Goal: Check status: Check status

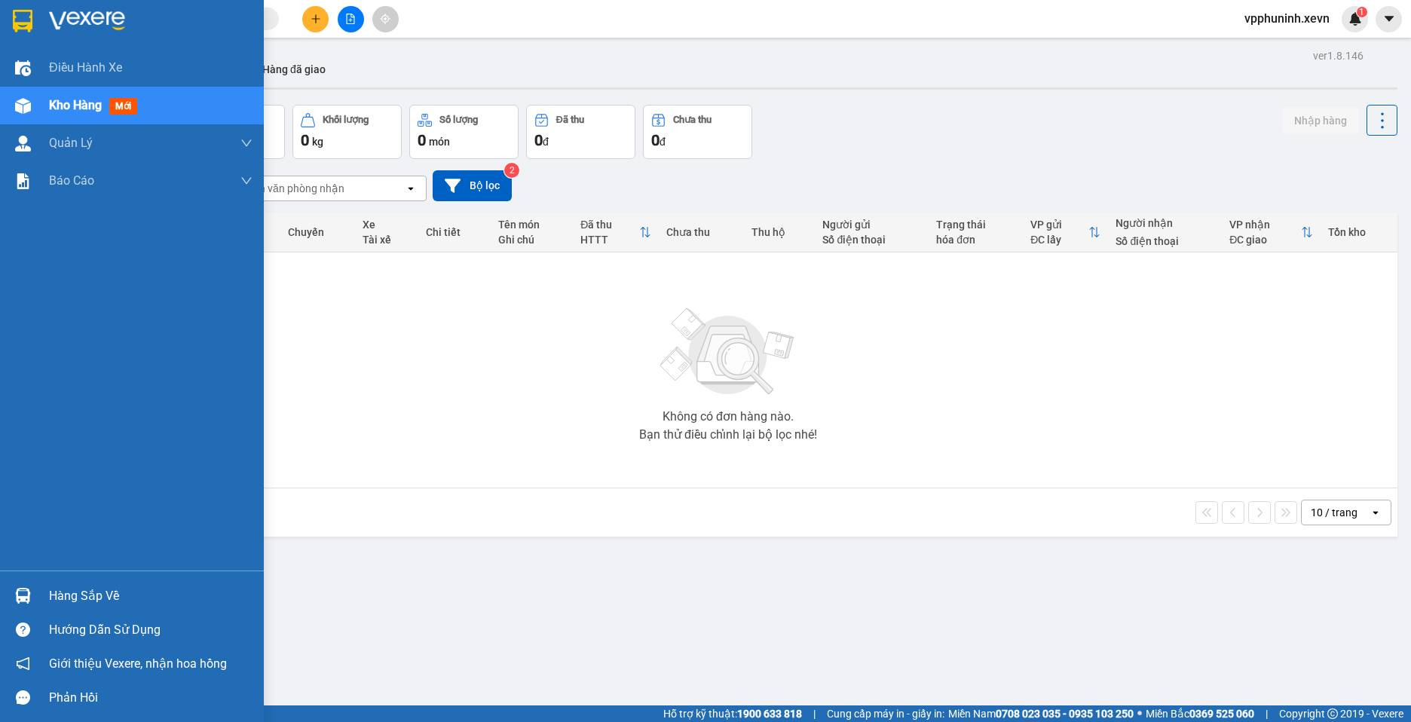
click at [22, 599] on img at bounding box center [23, 596] width 16 height 16
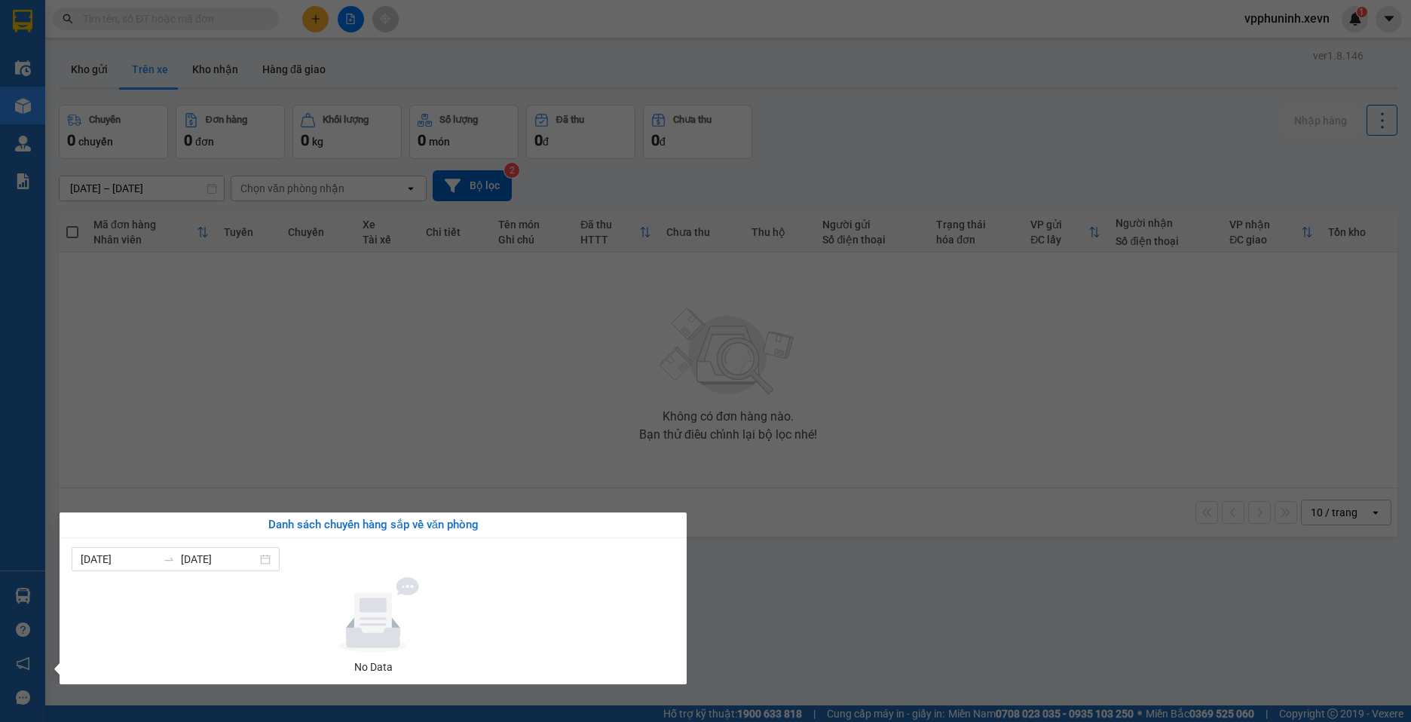
click at [796, 533] on section "Kết quả tìm kiếm ( 0 ) Bộ lọc No Data vpphuninh.xevn 1 Điều hành xe Kho hàng mớ…" at bounding box center [705, 361] width 1411 height 722
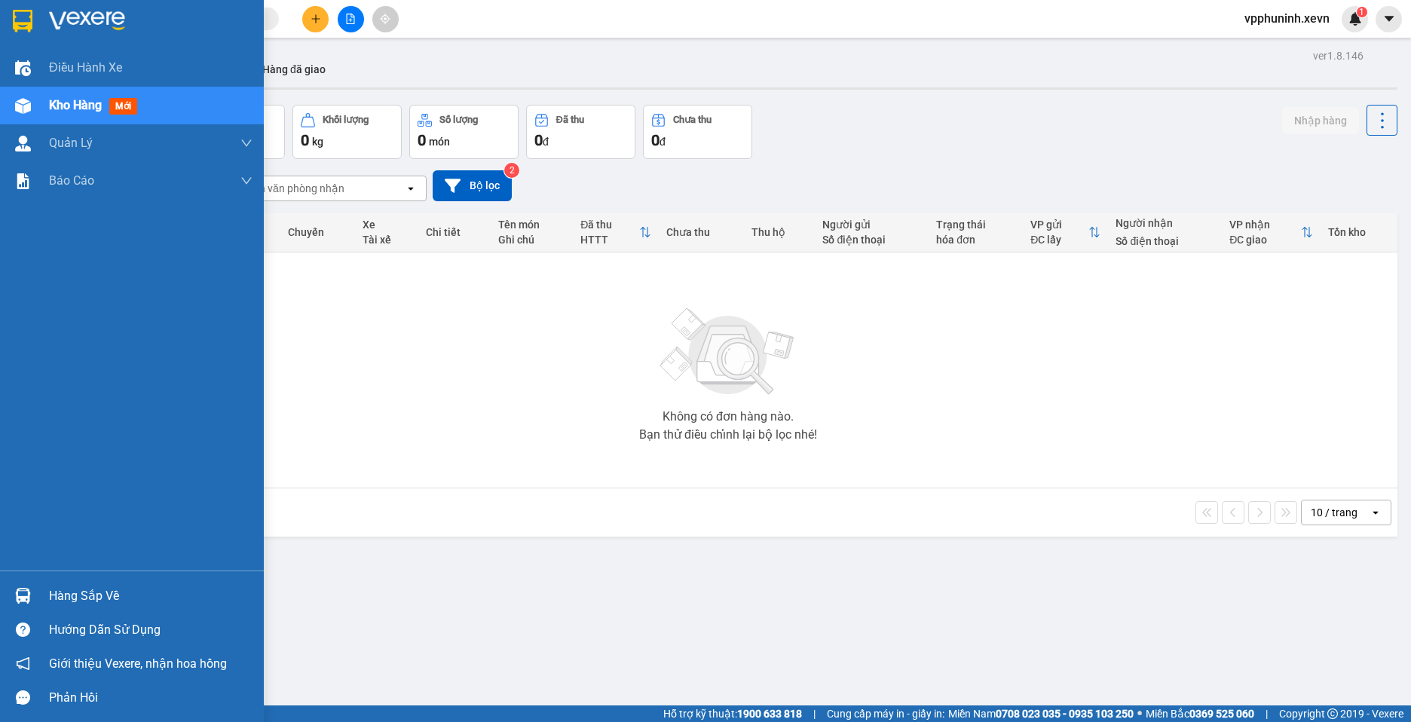
click at [83, 613] on div "Hướng dẫn sử dụng" at bounding box center [132, 630] width 264 height 34
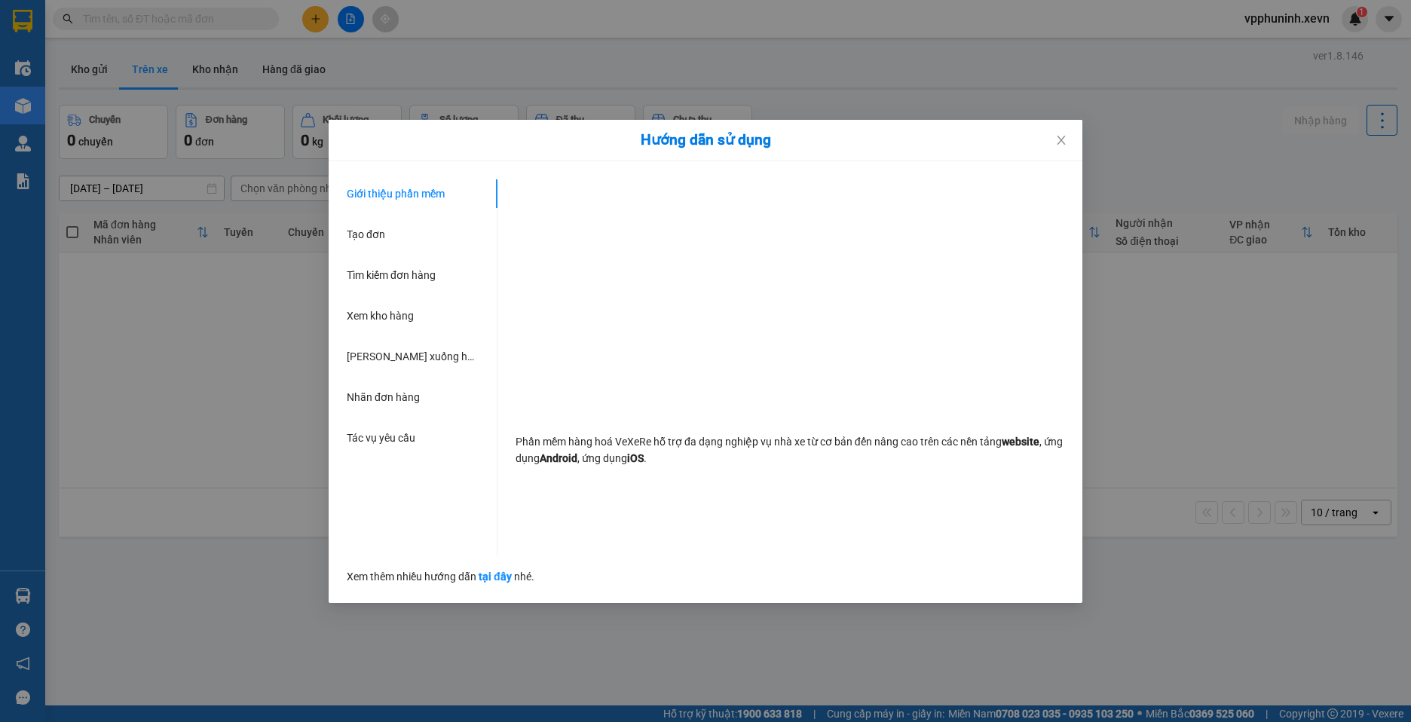
click at [82, 601] on div "Hướng dẫn sử dụng Giới thiệu phần mềm Tạo đơn Tìm kiếm đơn hàng Xem kho hàng Lê…" at bounding box center [705, 361] width 1411 height 722
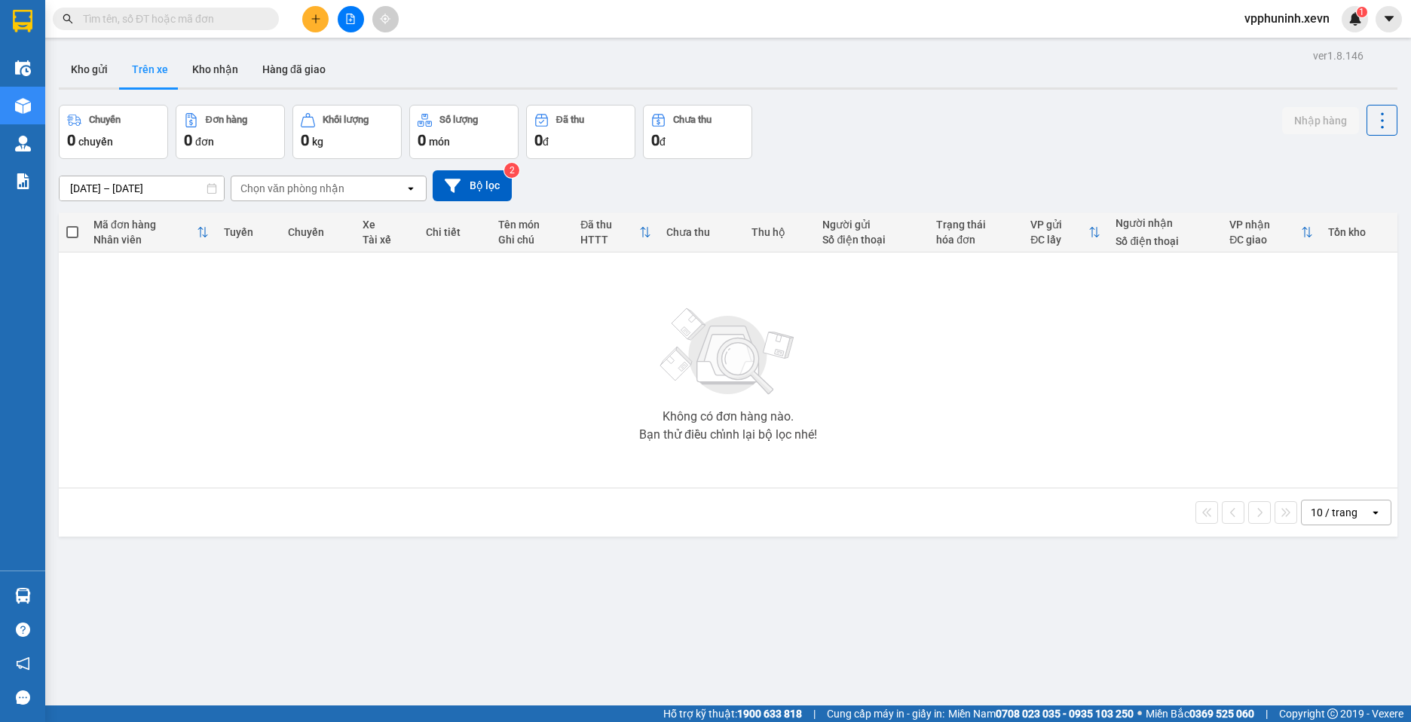
click at [236, 51] on div "ver 1.8.146 Kho gửi Trên xe Kho nhận Hàng đã giao Chuyến 0 chuyến Đơn hàng 0 đơ…" at bounding box center [728, 406] width 1351 height 722
click at [238, 72] on button "Kho nhận" at bounding box center [215, 69] width 70 height 36
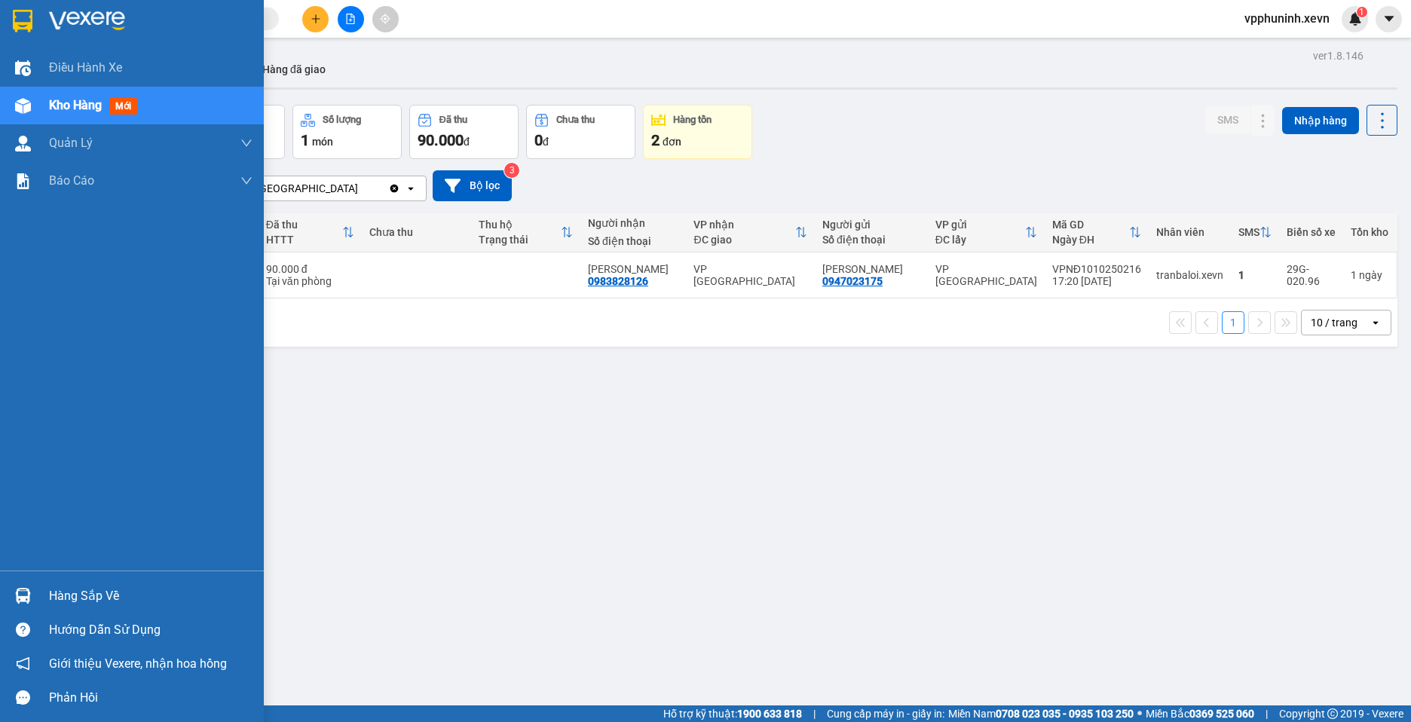
drag, startPoint x: 41, startPoint y: 587, endPoint x: 62, endPoint y: 587, distance: 21.1
click at [42, 587] on div "Hàng sắp về" at bounding box center [132, 596] width 264 height 34
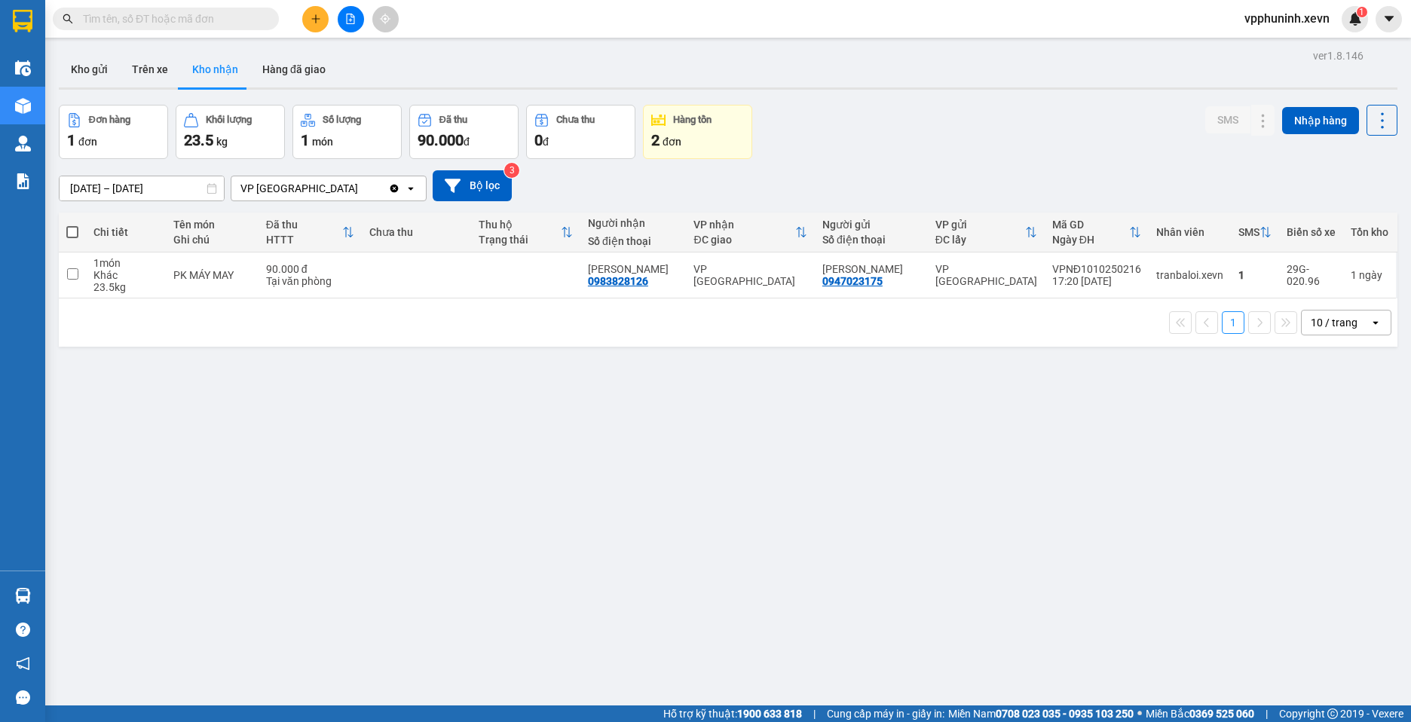
click at [985, 559] on section "Kết quả tìm kiếm ( 0 ) Bộ lọc No Data vpphuninh.xevn 1 Điều hành xe Kho hàng mớ…" at bounding box center [705, 361] width 1411 height 722
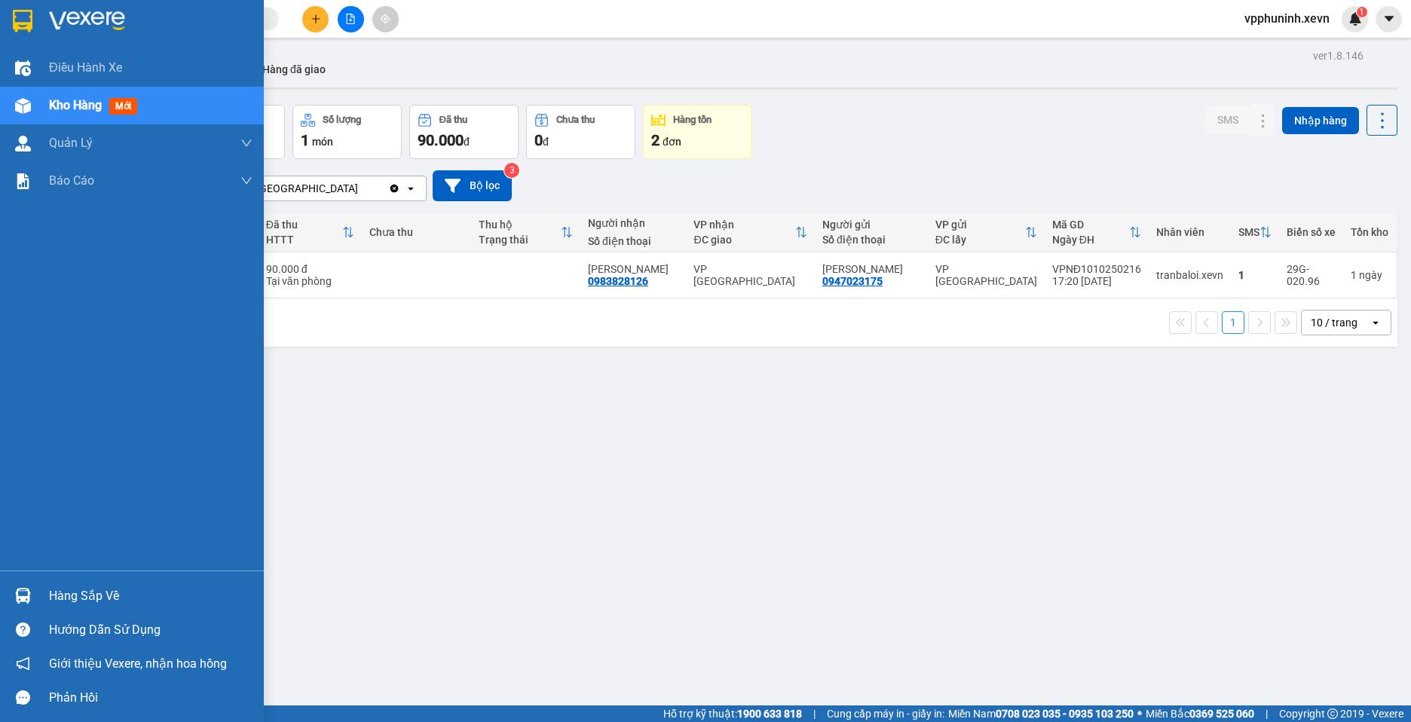
drag, startPoint x: 59, startPoint y: 599, endPoint x: 80, endPoint y: 599, distance: 21.1
click at [63, 599] on div "Hàng sắp về" at bounding box center [151, 596] width 204 height 23
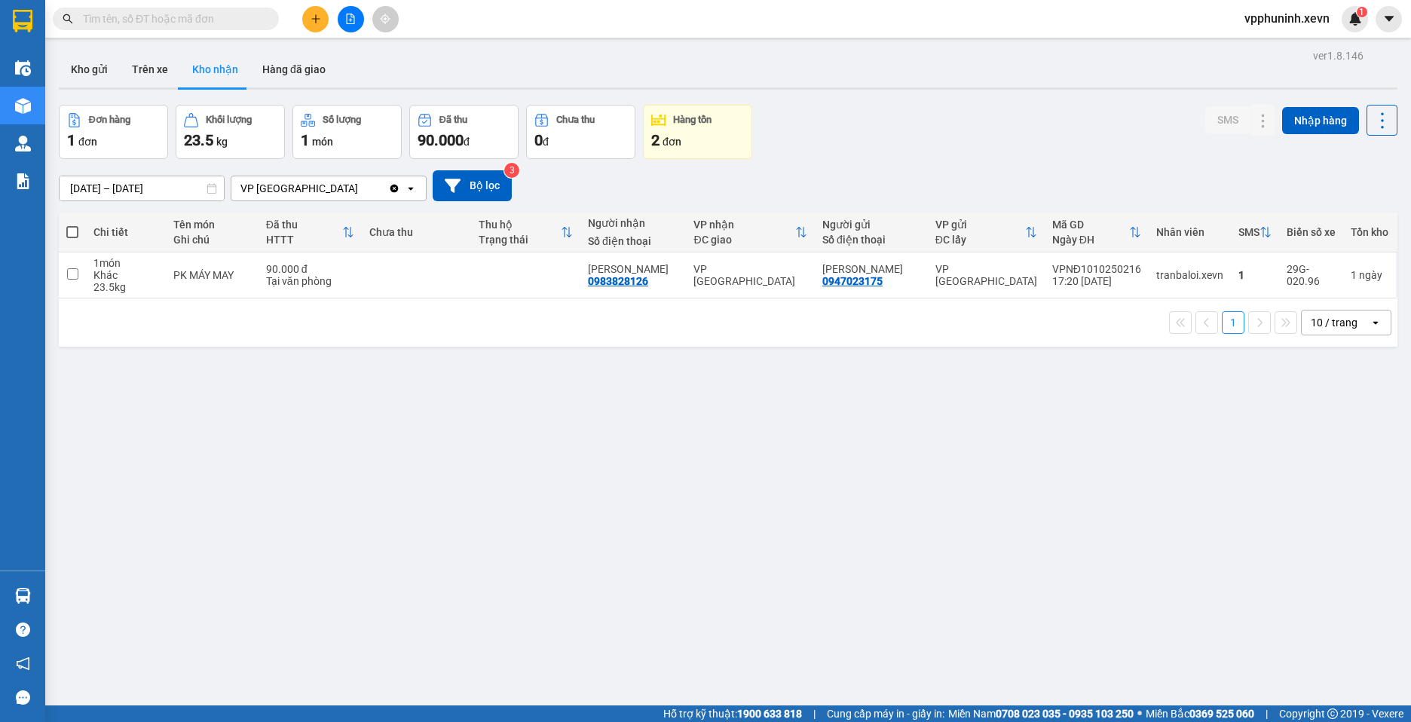
drag, startPoint x: 849, startPoint y: 551, endPoint x: 848, endPoint y: 543, distance: 8.3
click at [850, 550] on section "Kết quả tìm kiếm ( 0 ) Bộ lọc No Data vpphuninh.xevn 1 Điều hành xe Kho hàng mớ…" at bounding box center [705, 361] width 1411 height 722
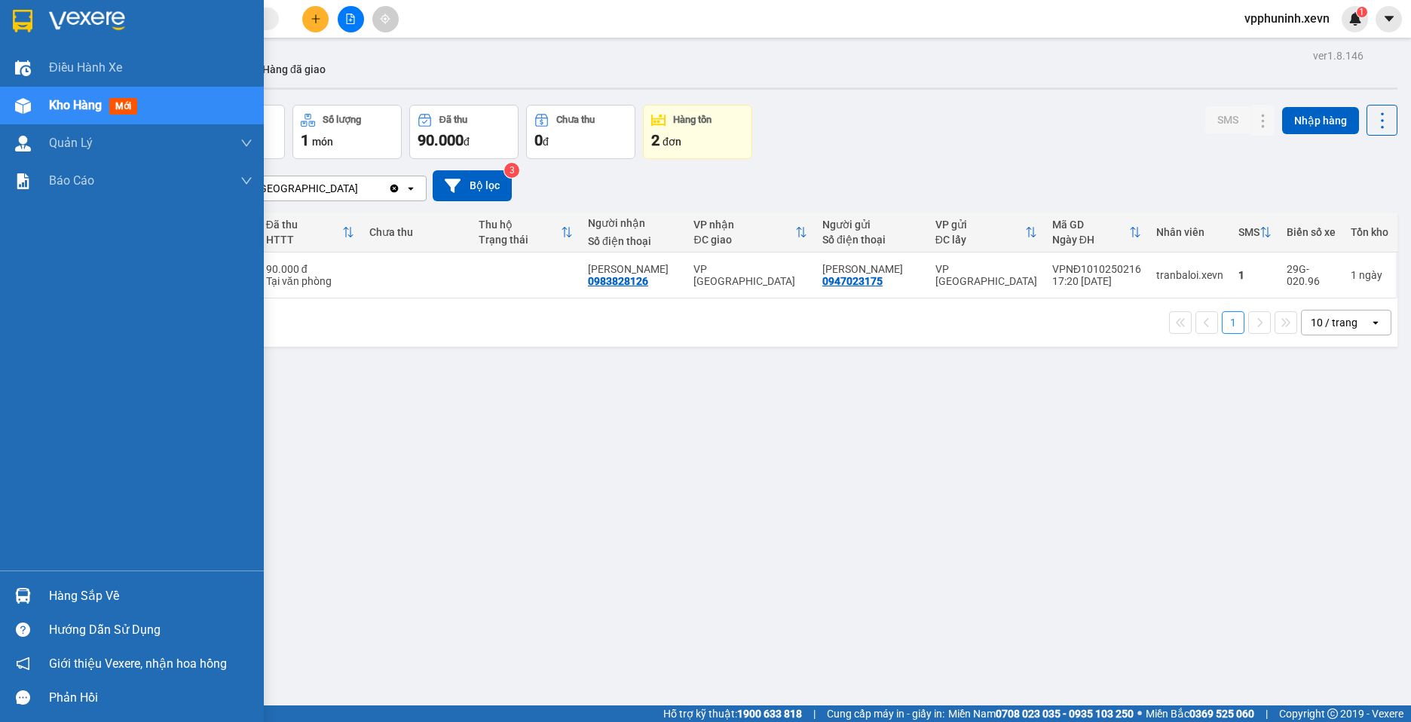
drag, startPoint x: 40, startPoint y: 599, endPoint x: 156, endPoint y: 599, distance: 116.1
click at [43, 599] on div "Hàng sắp về" at bounding box center [132, 596] width 264 height 34
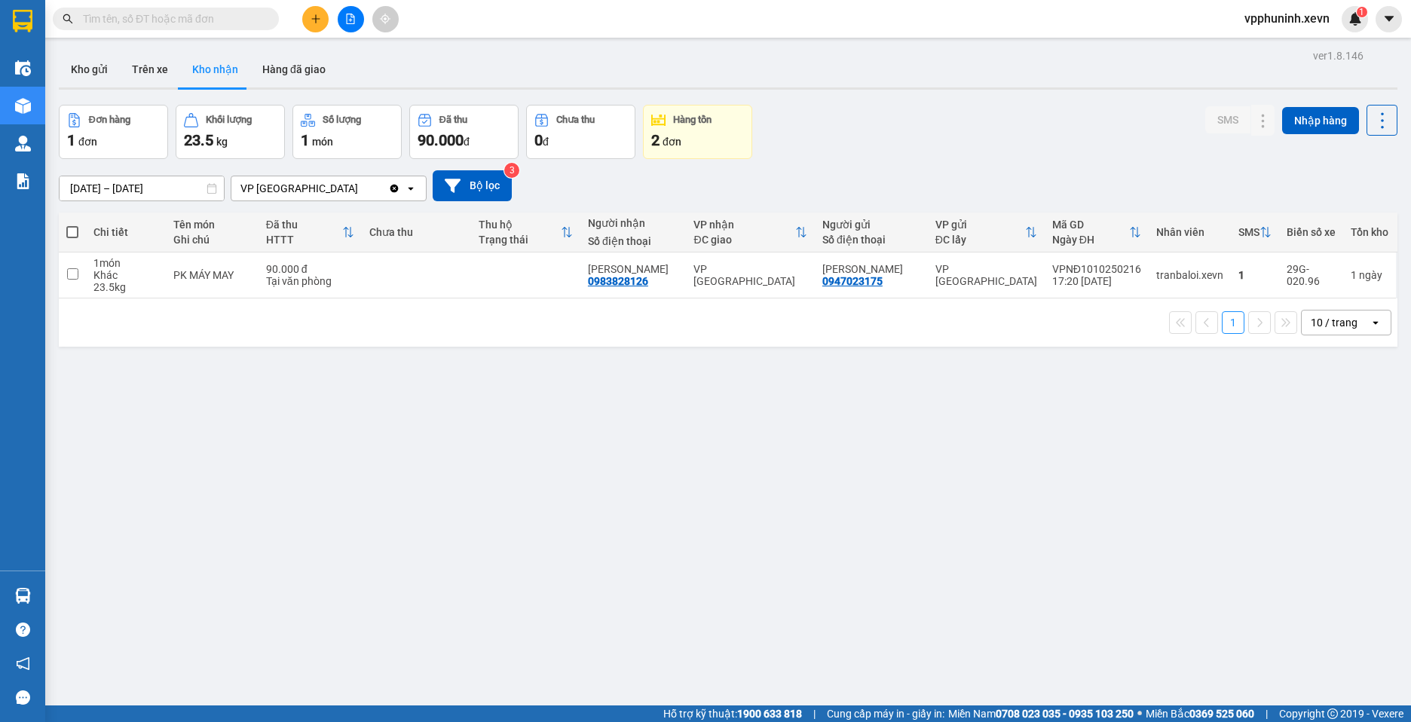
click at [960, 599] on section "Kết quả tìm kiếm ( 0 ) Bộ lọc No Data vpphuninh.xevn 1 Điều hành xe Kho hàng mớ…" at bounding box center [705, 361] width 1411 height 722
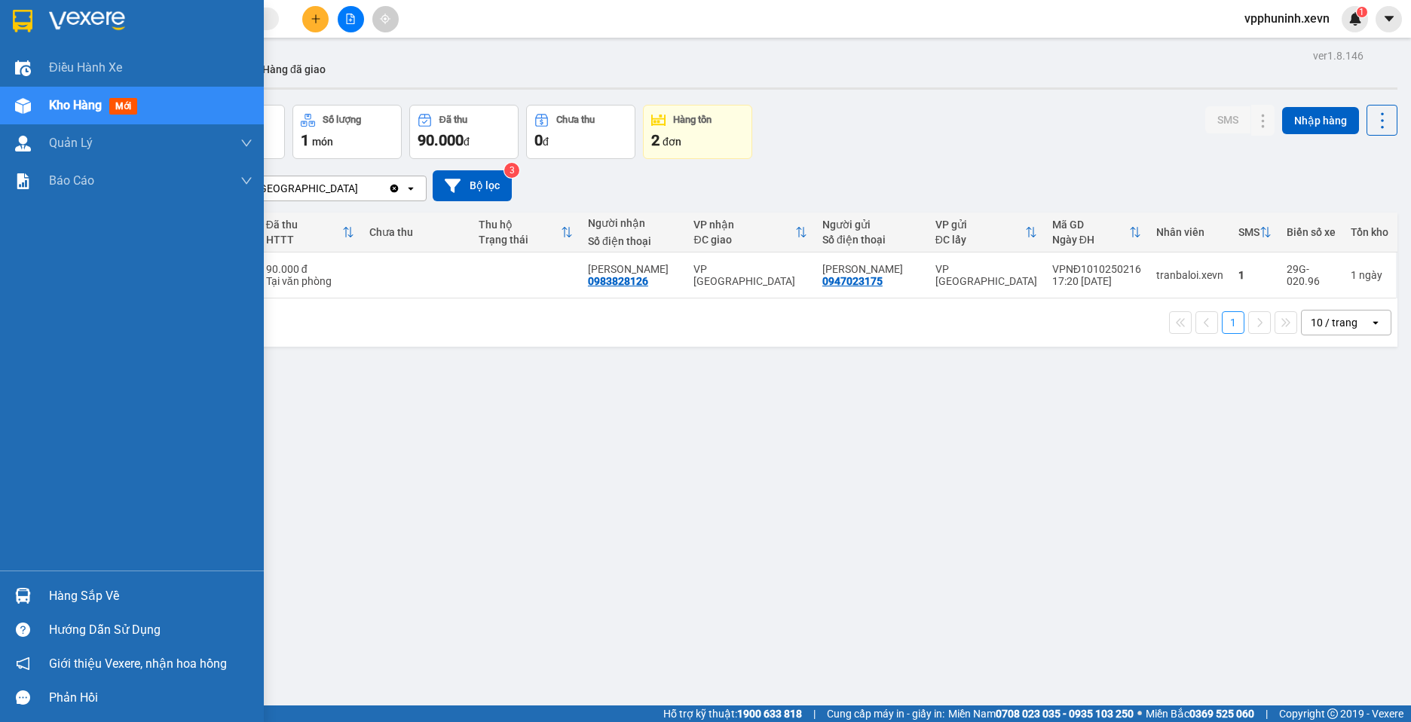
click at [29, 587] on div at bounding box center [23, 596] width 26 height 26
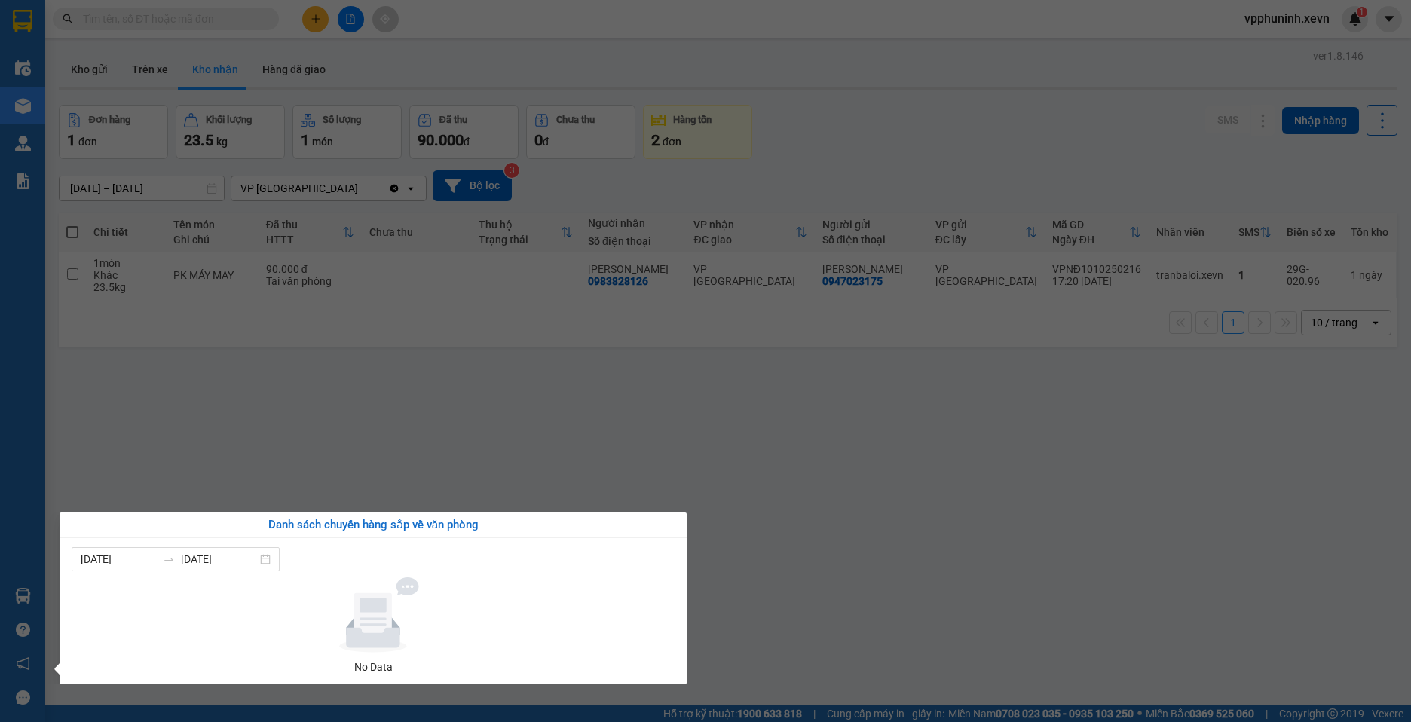
click at [896, 526] on section "Kết quả tìm kiếm ( 0 ) Bộ lọc No Data vpphuninh.xevn 1 Điều hành xe Kho hàng mớ…" at bounding box center [705, 361] width 1411 height 722
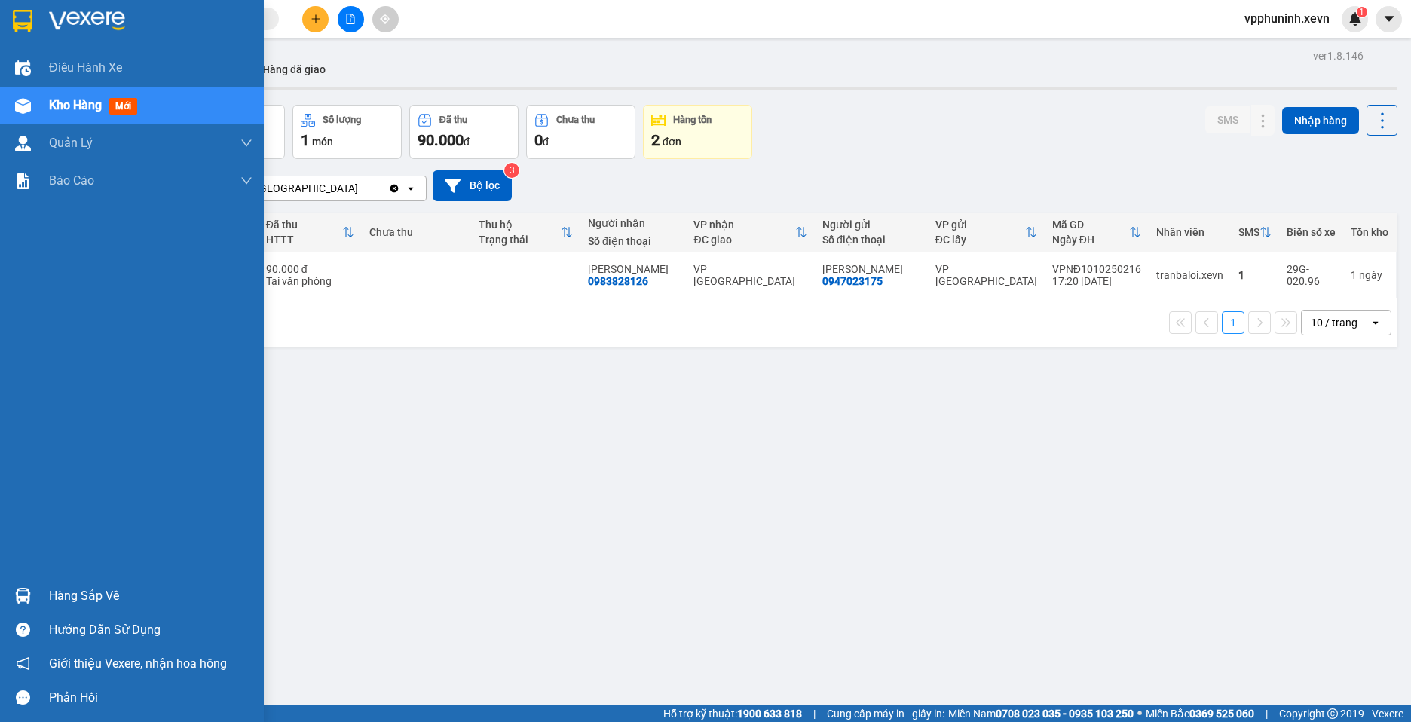
click at [28, 583] on div at bounding box center [23, 596] width 26 height 26
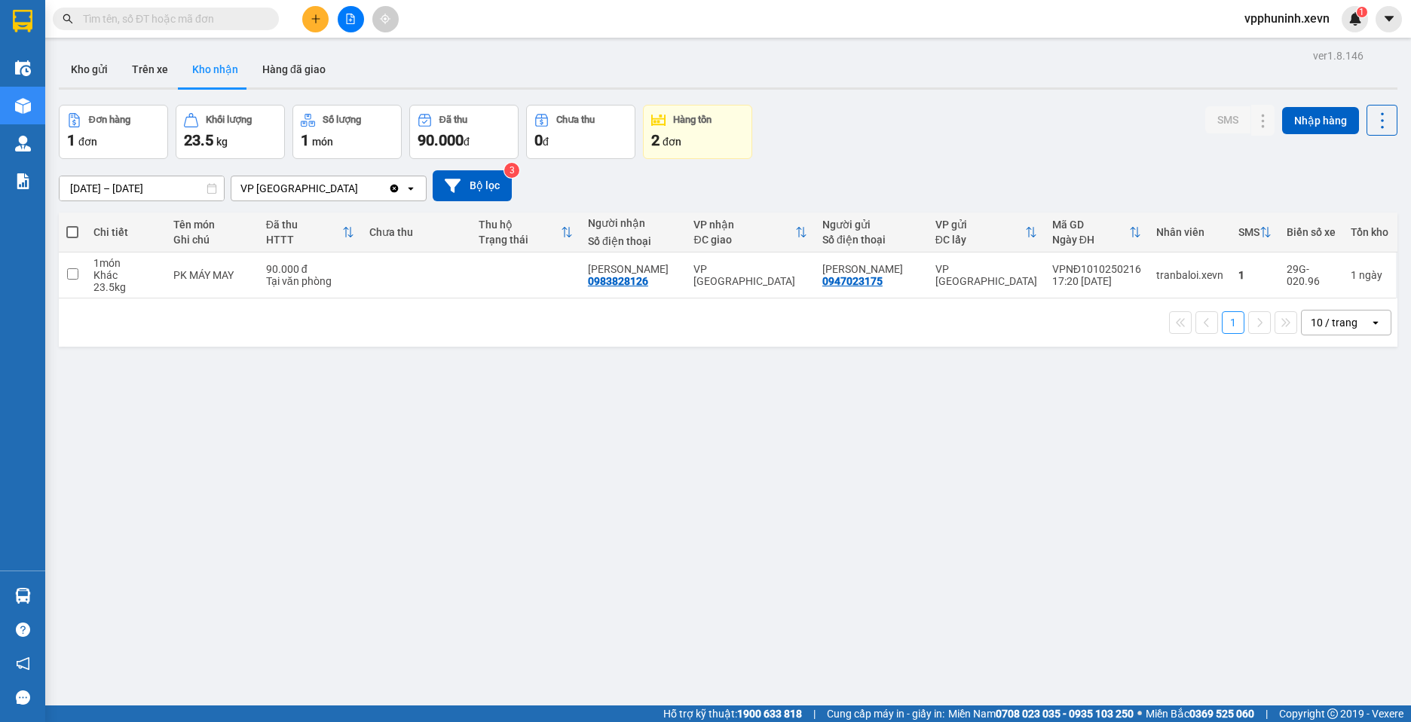
click at [967, 522] on section "Kết quả tìm kiếm ( 0 ) Bộ lọc No Data vpphuninh.xevn 1 Điều hành xe Kho hàng mớ…" at bounding box center [705, 361] width 1411 height 722
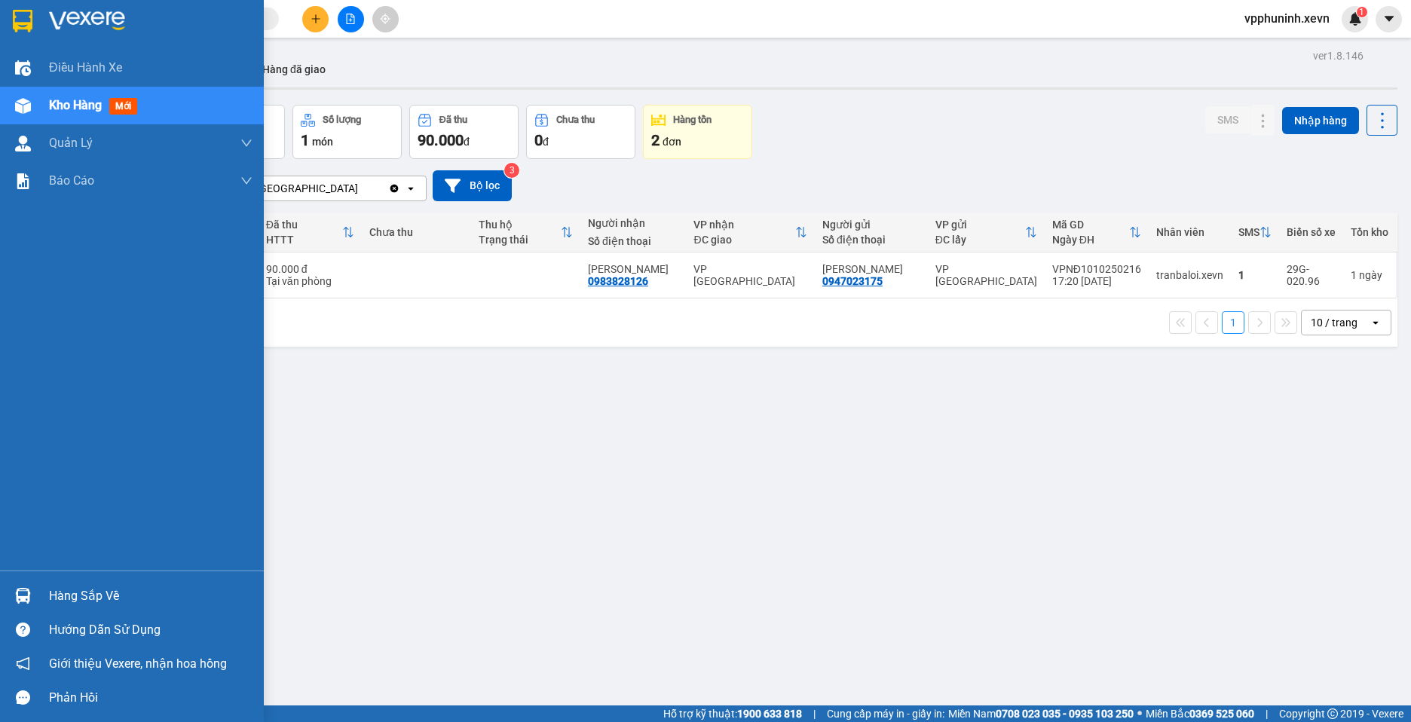
click at [30, 599] on img at bounding box center [23, 596] width 16 height 16
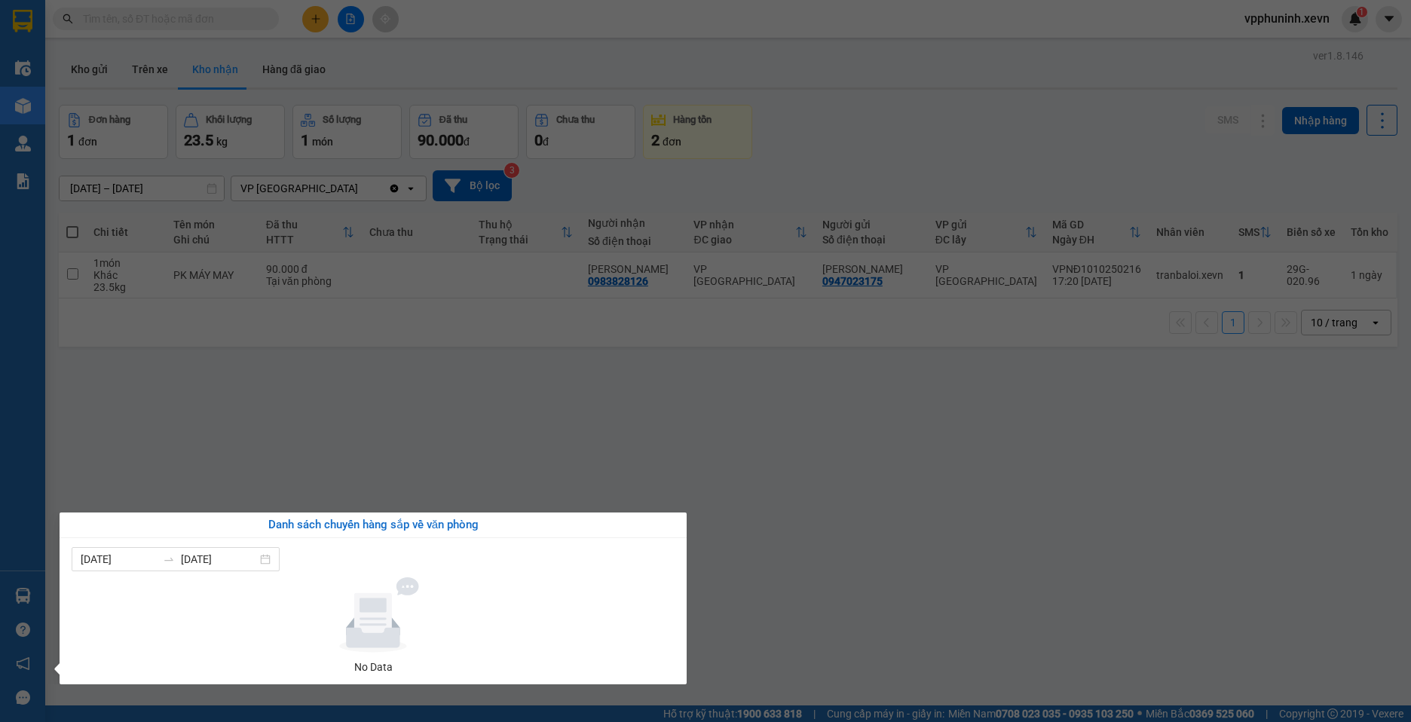
drag, startPoint x: 1038, startPoint y: 594, endPoint x: 1024, endPoint y: 596, distance: 14.5
click at [1038, 593] on section "Kết quả tìm kiếm ( 0 ) Bộ lọc No Data vpphuninh.xevn 1 Điều hành xe Kho hàng mớ…" at bounding box center [705, 361] width 1411 height 722
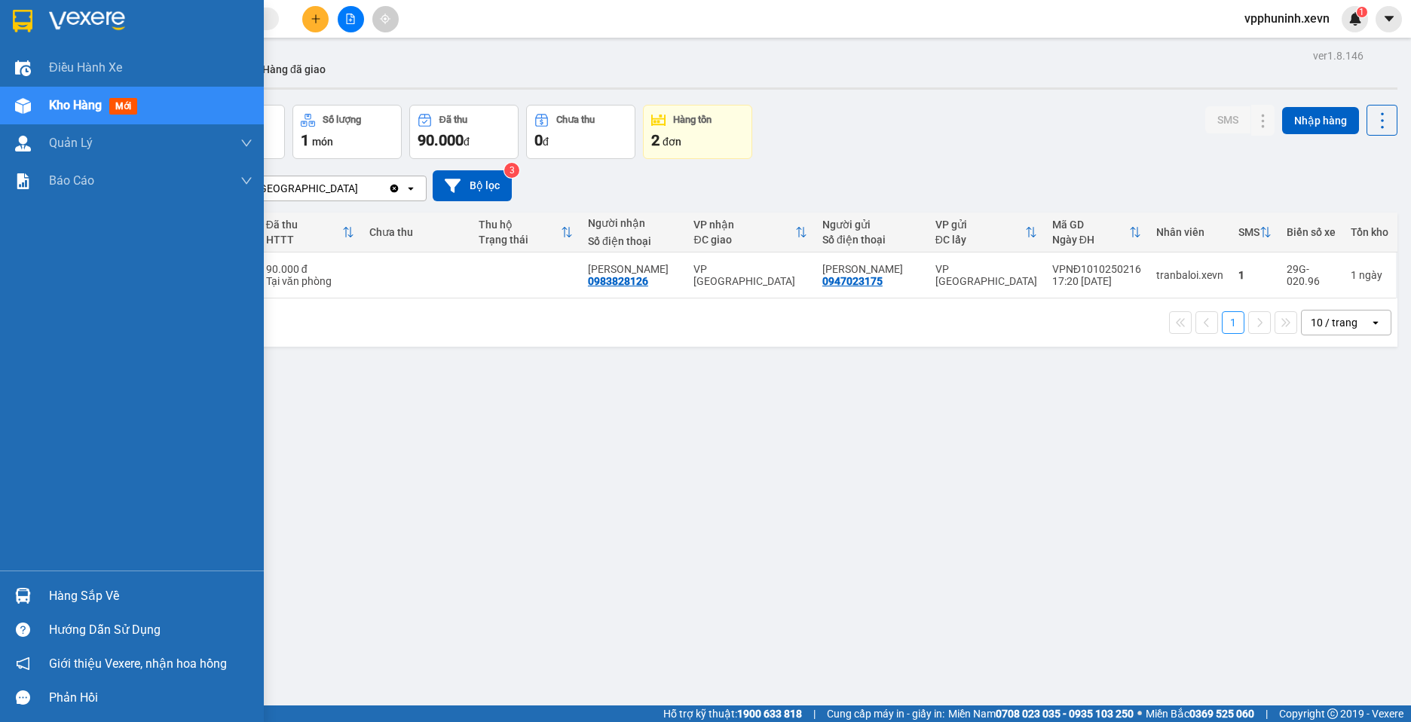
click at [35, 588] on div at bounding box center [23, 596] width 26 height 26
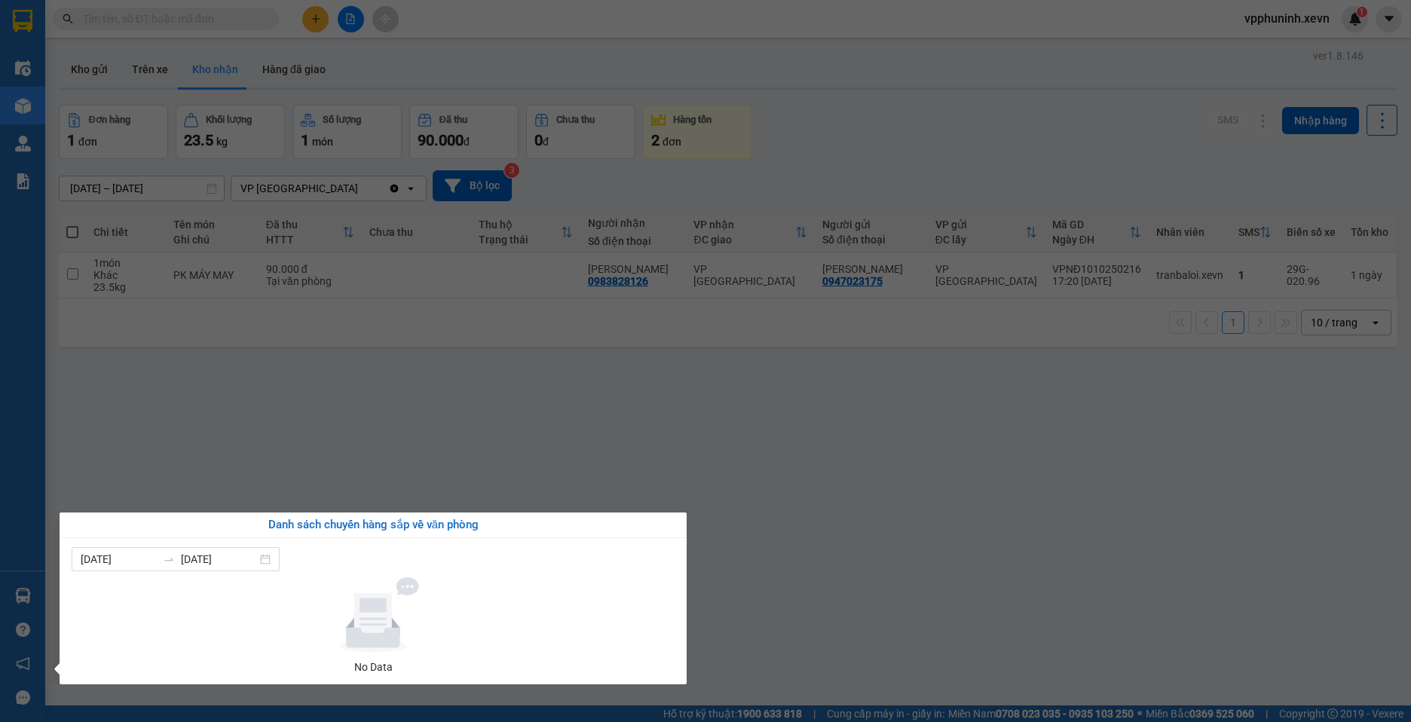
click at [1028, 560] on section "Kết quả tìm kiếm ( 0 ) Bộ lọc No Data vpphuninh.xevn 1 Điều hành xe Kho hàng mớ…" at bounding box center [705, 361] width 1411 height 722
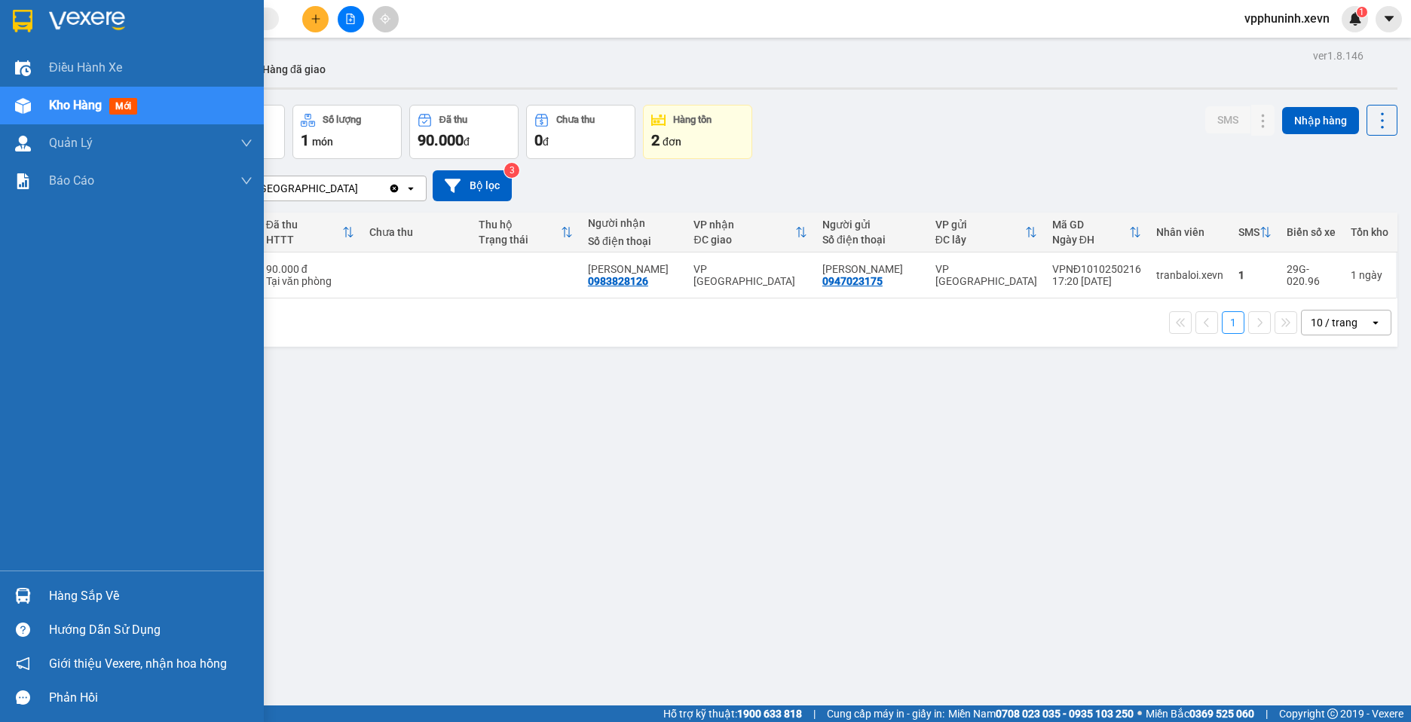
drag, startPoint x: 11, startPoint y: 587, endPoint x: 151, endPoint y: 590, distance: 139.5
click at [11, 587] on div at bounding box center [23, 596] width 26 height 26
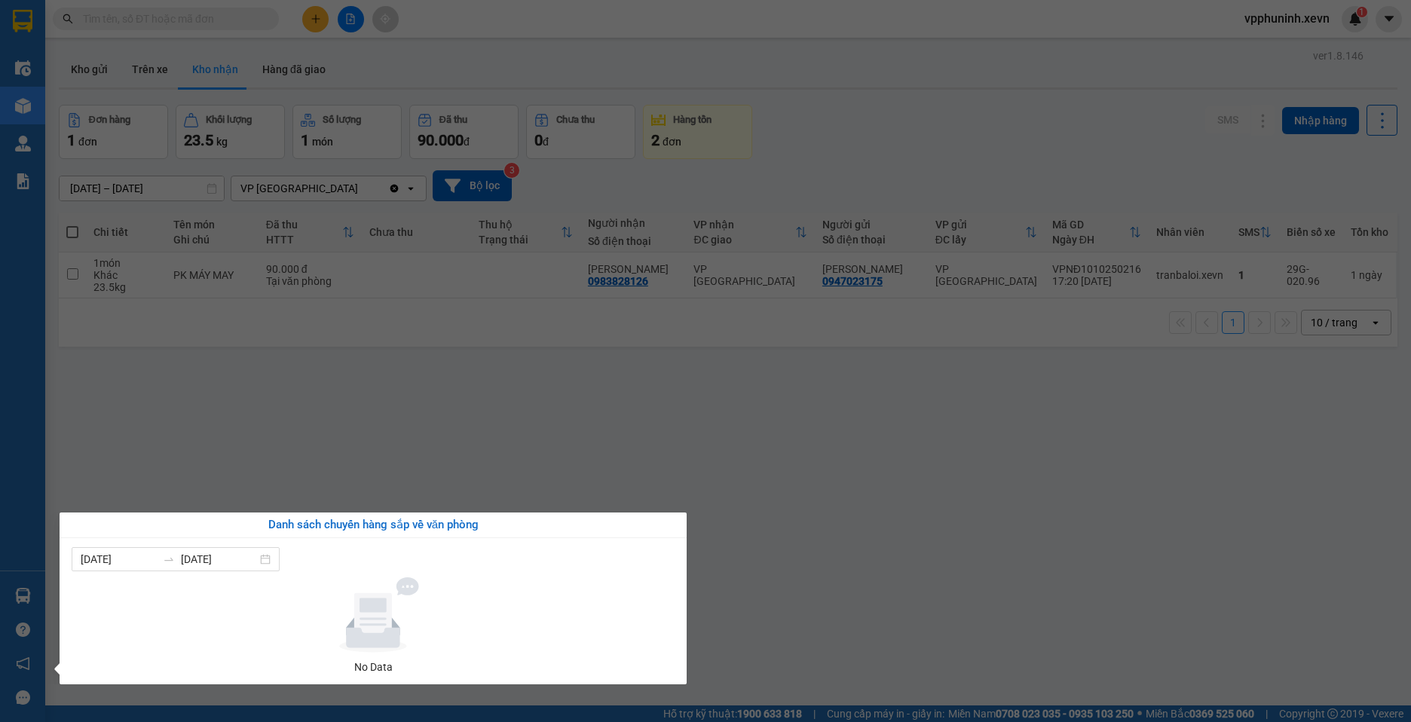
click at [896, 547] on section "Kết quả tìm kiếm ( 0 ) Bộ lọc No Data vpphuninh.xevn 1 Điều hành xe Kho hàng mớ…" at bounding box center [705, 361] width 1411 height 722
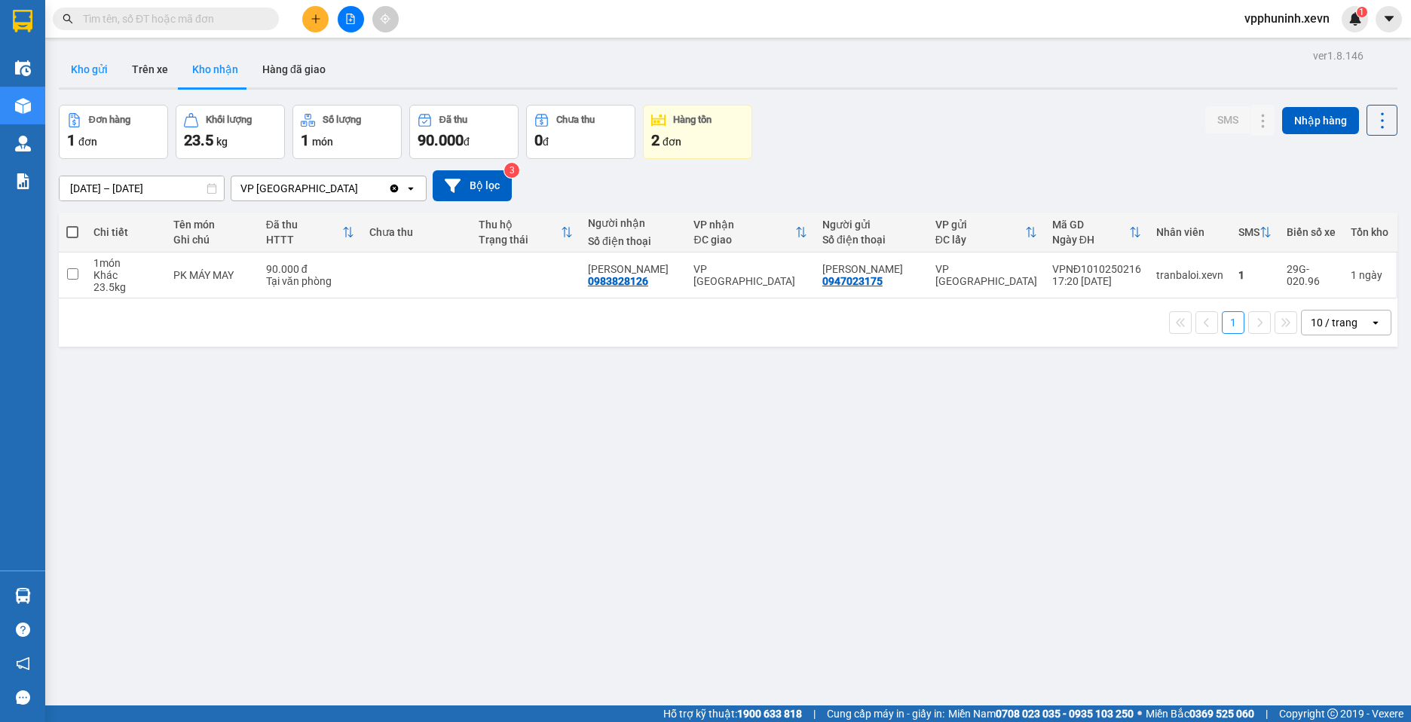
click at [94, 69] on button "Kho gửi" at bounding box center [89, 69] width 61 height 36
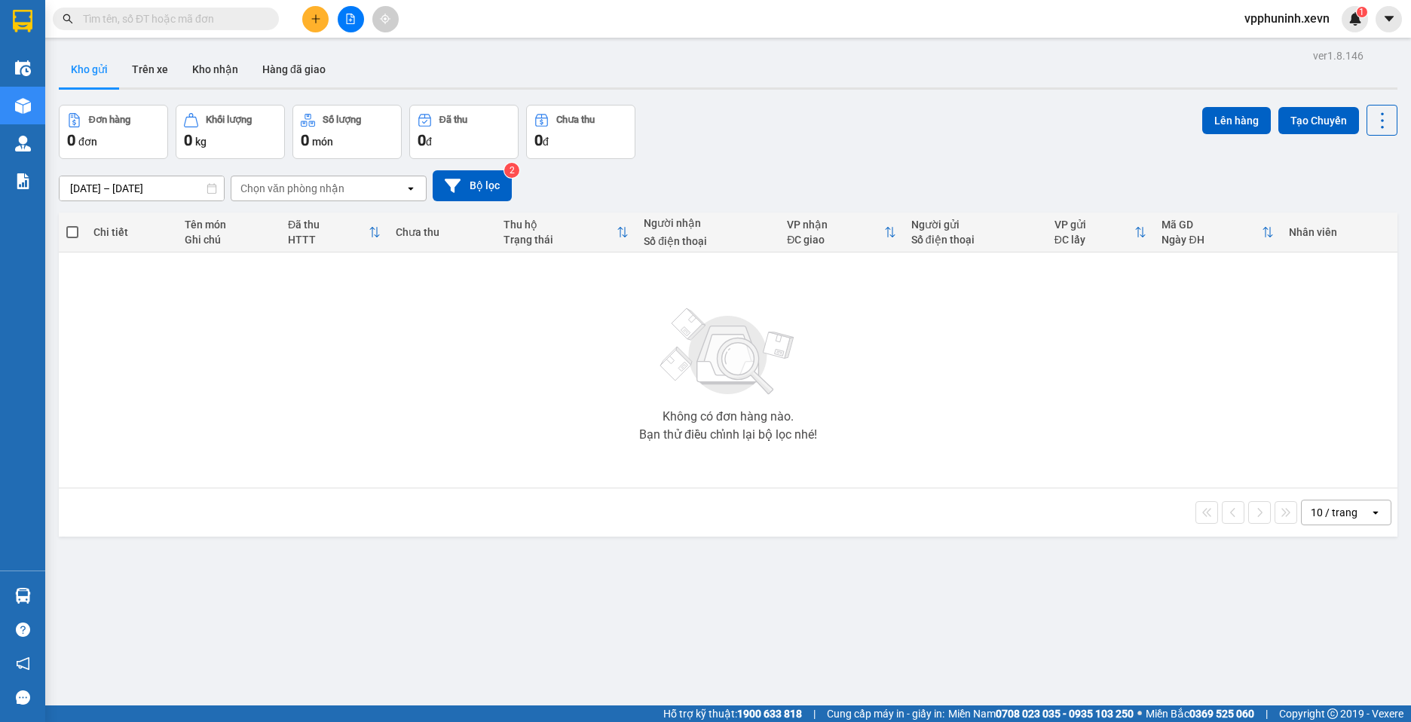
click at [36, 593] on div "Hàng sắp về" at bounding box center [22, 596] width 45 height 34
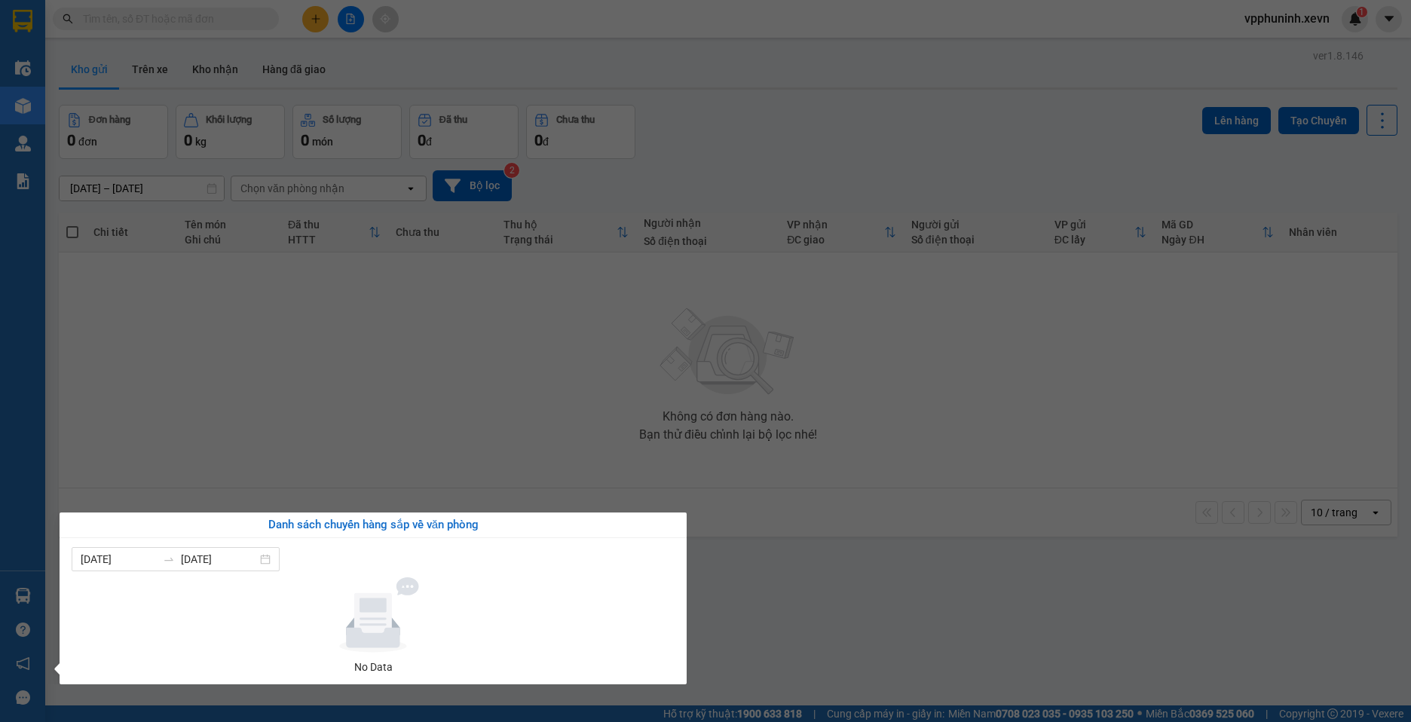
drag, startPoint x: 832, startPoint y: 589, endPoint x: 959, endPoint y: 122, distance: 483.6
click at [834, 587] on section "Kết quả tìm kiếm ( 0 ) Bộ lọc No Data vpphuninh.xevn 1 Điều hành xe Kho hàng mớ…" at bounding box center [705, 361] width 1411 height 722
